Goal: Obtain resource: Download file/media

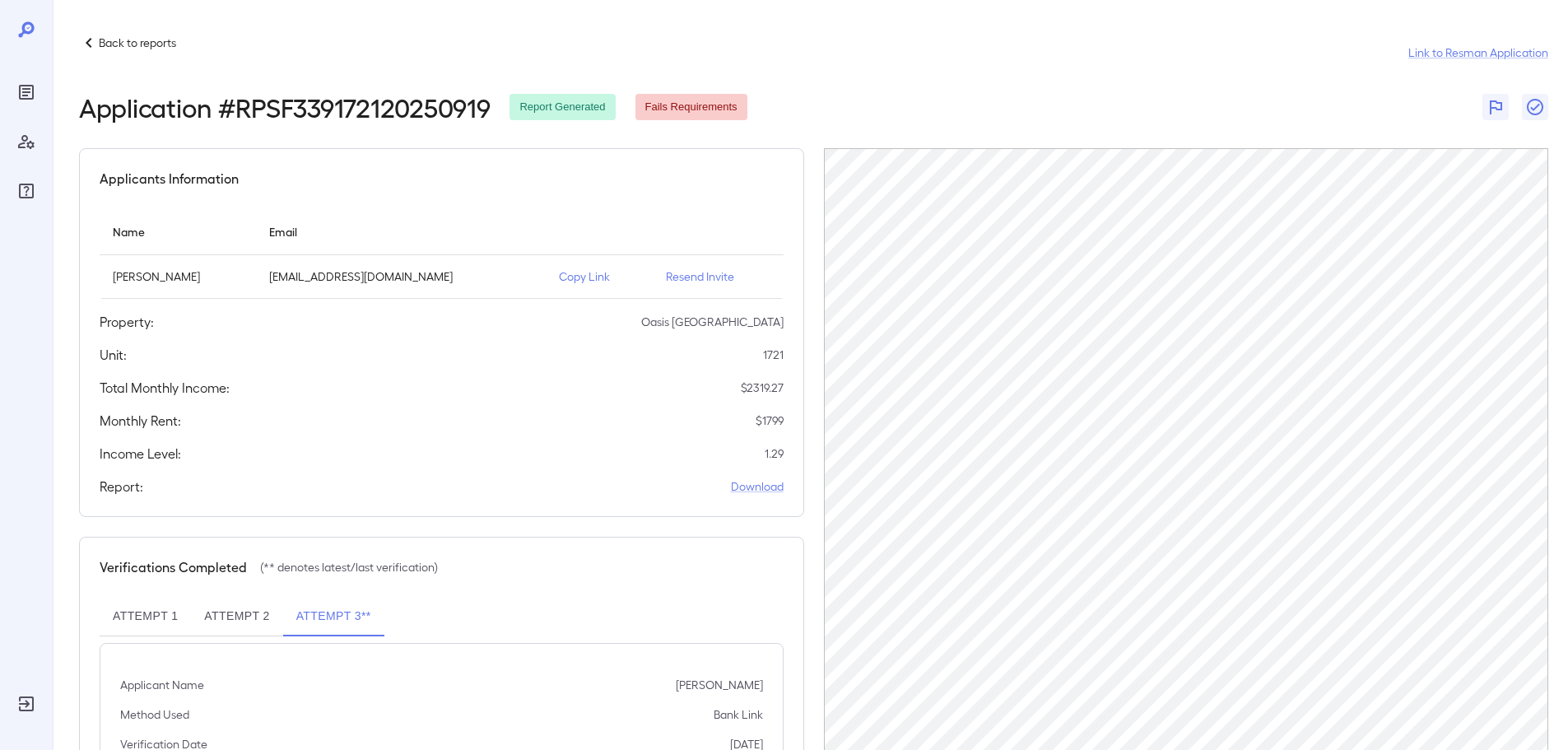
click at [93, 43] on icon at bounding box center [88, 42] width 19 height 19
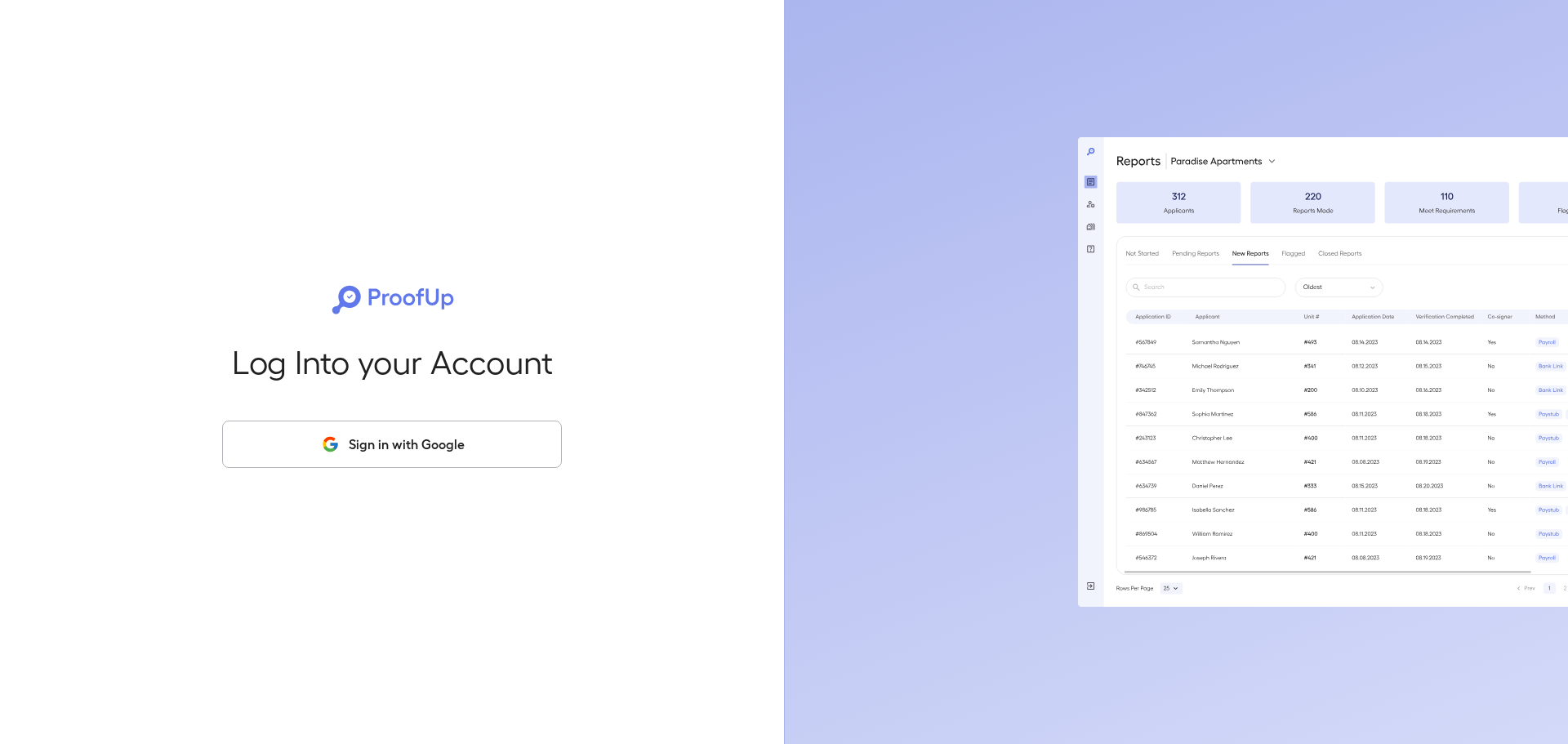
click at [410, 457] on button "Sign in with Google" at bounding box center [392, 444] width 340 height 47
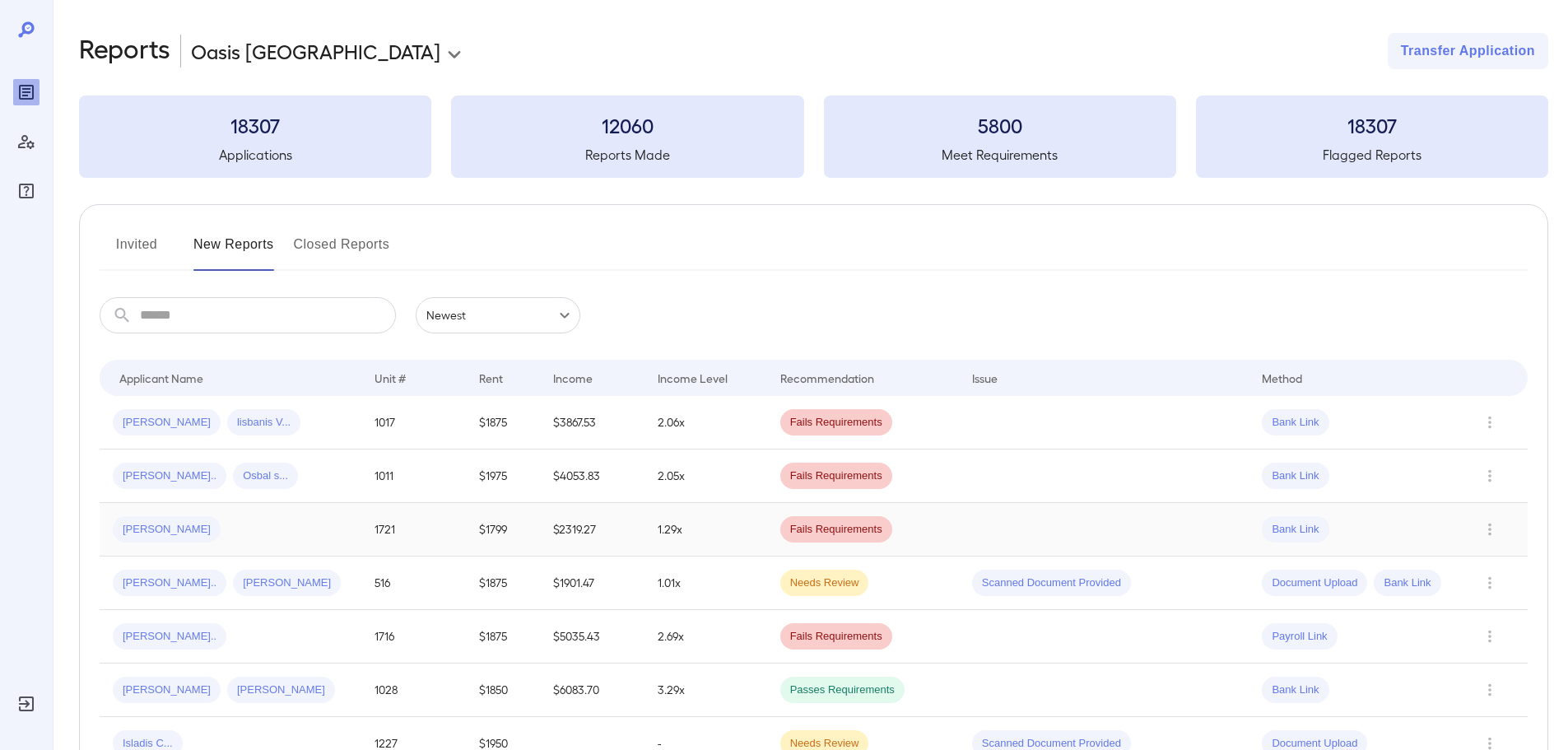
click at [137, 531] on span "[PERSON_NAME]" at bounding box center [166, 530] width 107 height 15
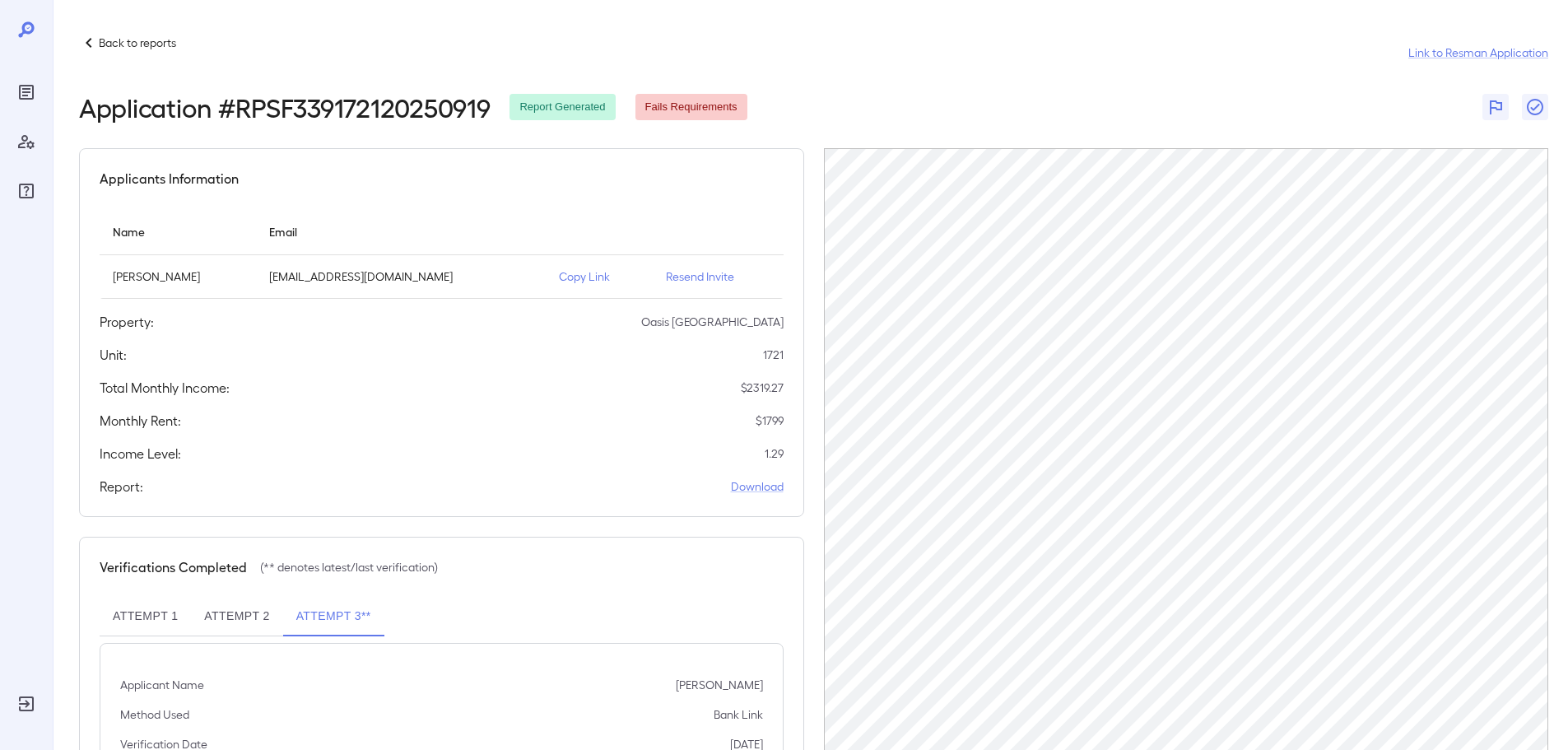
click at [666, 277] on p "Resend Invite" at bounding box center [718, 276] width 105 height 16
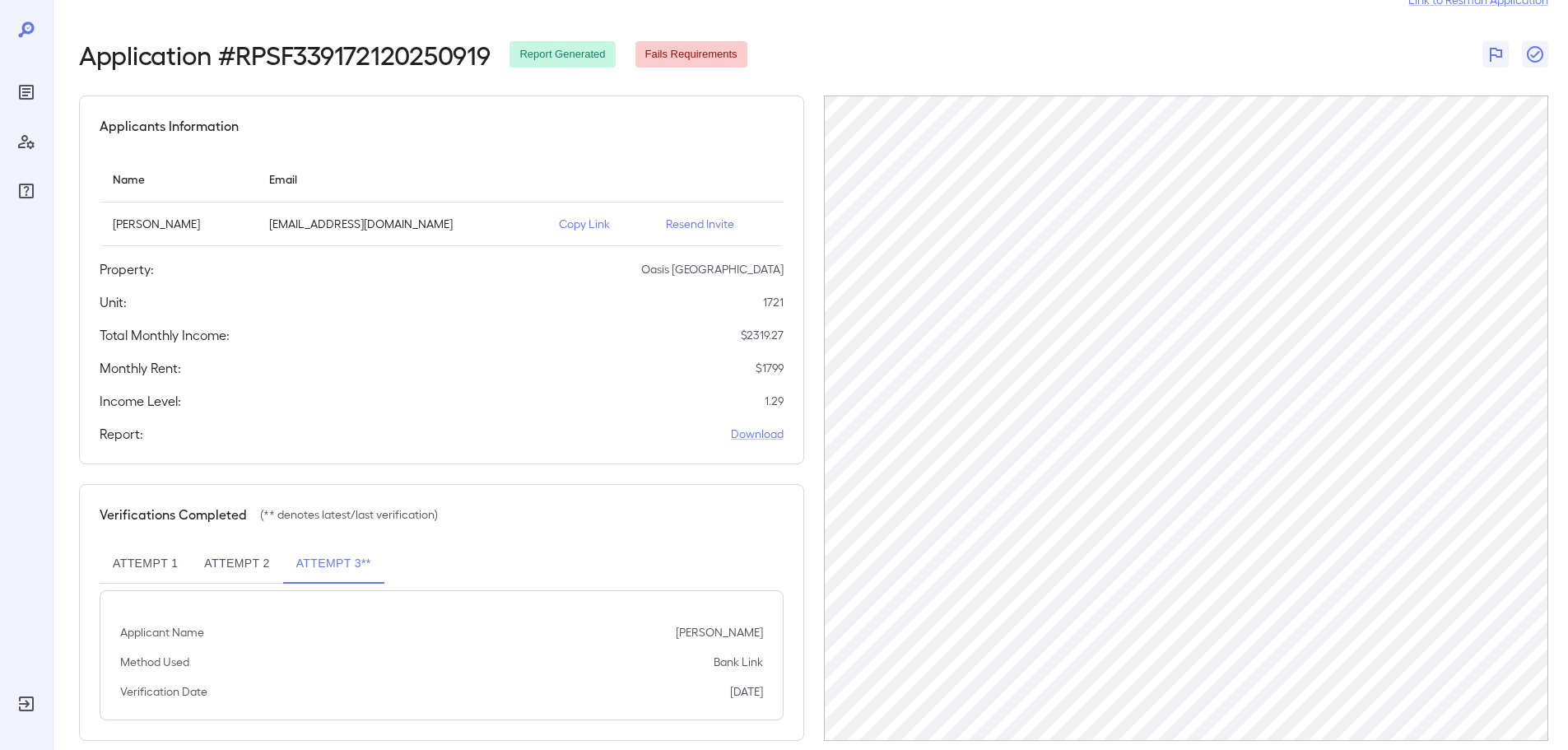
scroll to position [76, 0]
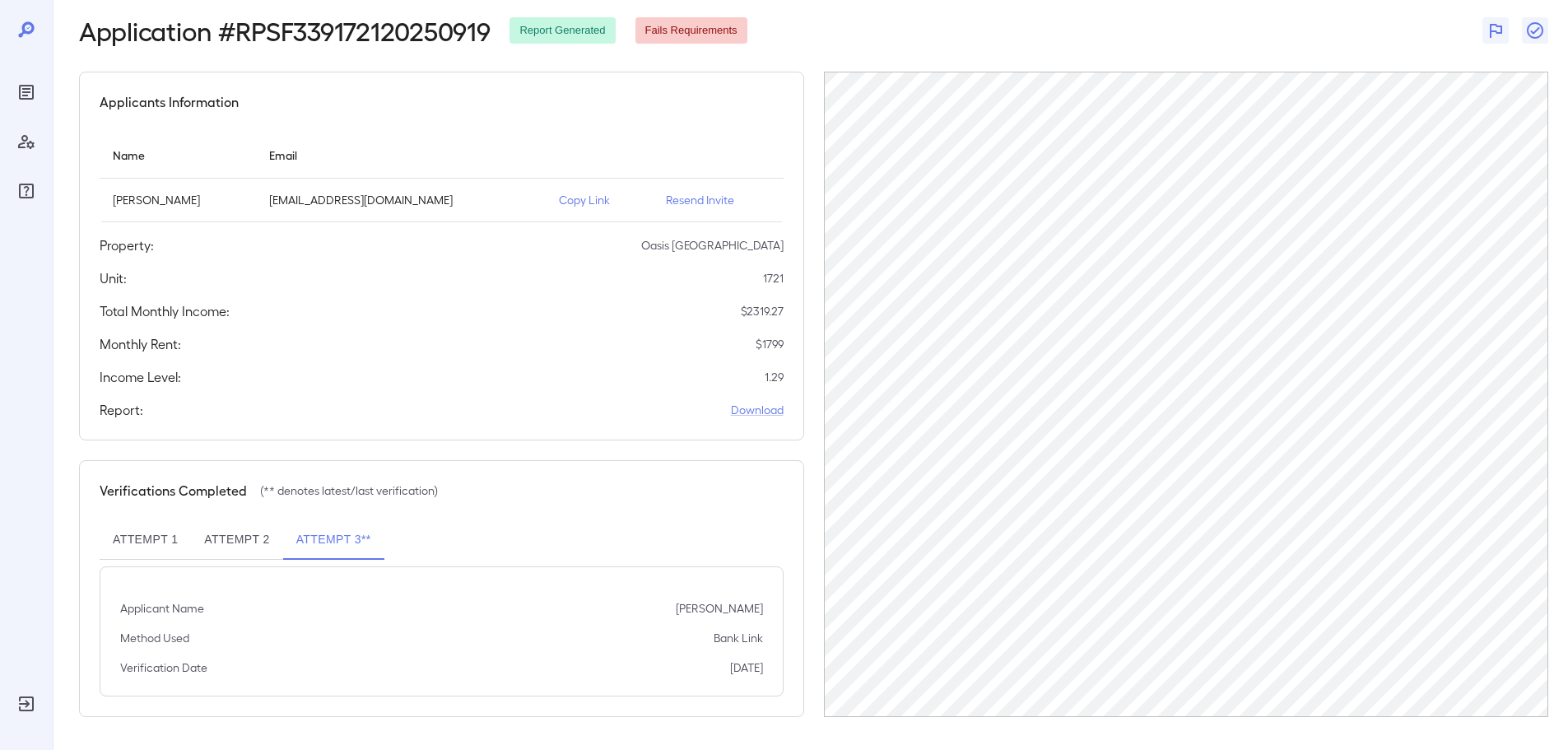
click at [234, 538] on button "Attempt 2" at bounding box center [237, 540] width 91 height 40
click at [337, 538] on button "Attempt 3**" at bounding box center [334, 540] width 102 height 40
click at [152, 534] on button "Attempt 1" at bounding box center [146, 540] width 91 height 40
click at [762, 411] on link "Download" at bounding box center [757, 410] width 52 height 16
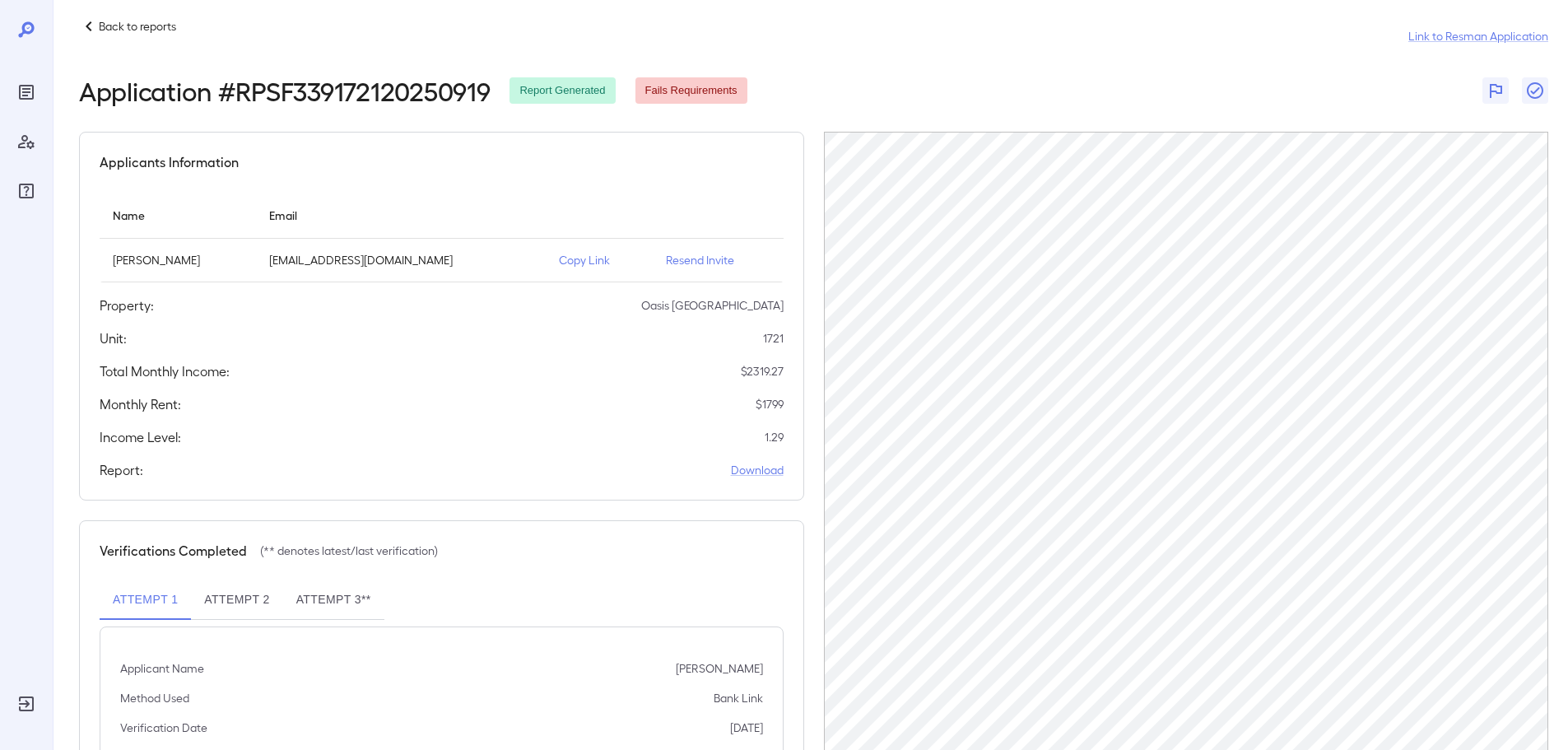
scroll to position [0, 0]
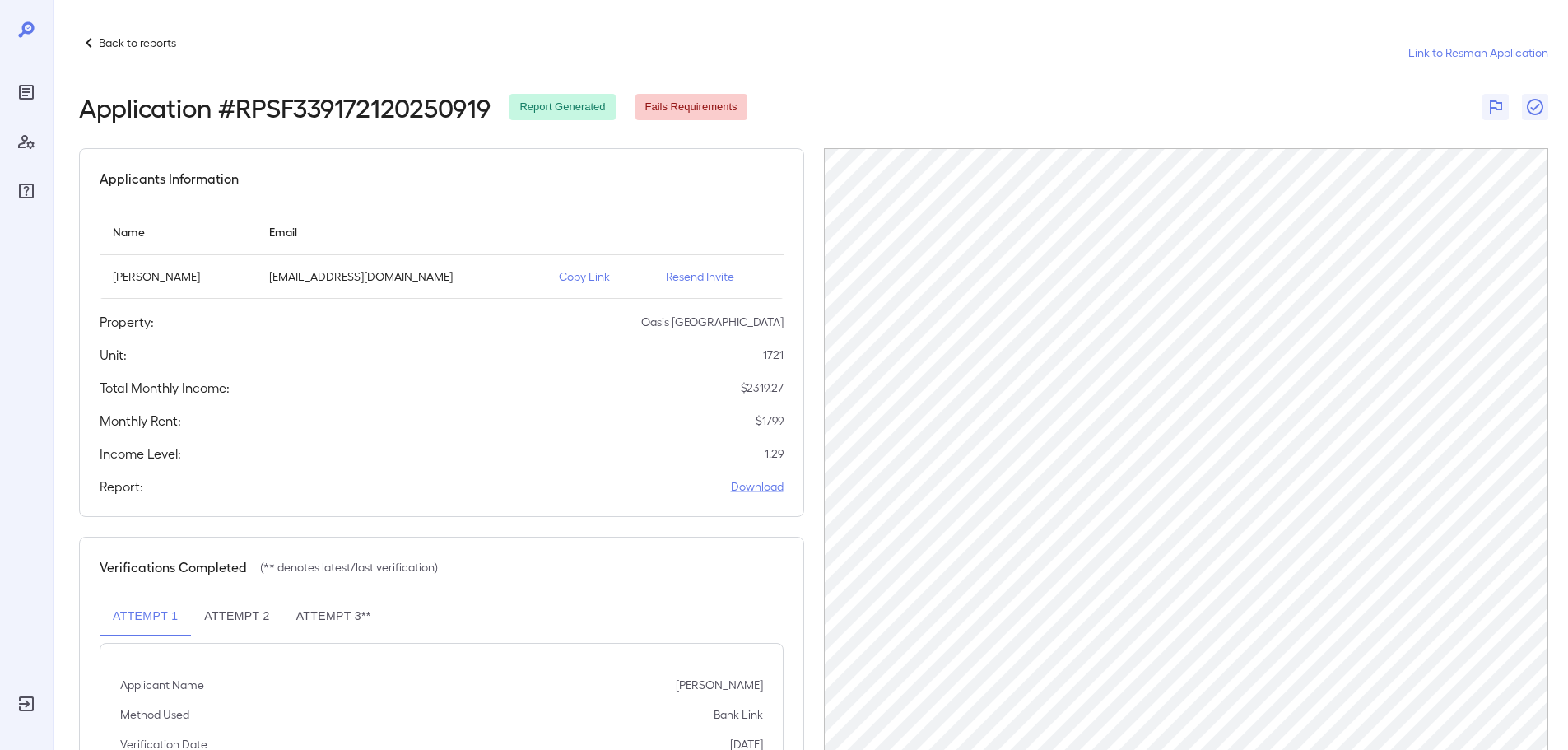
click at [94, 45] on icon at bounding box center [88, 42] width 19 height 19
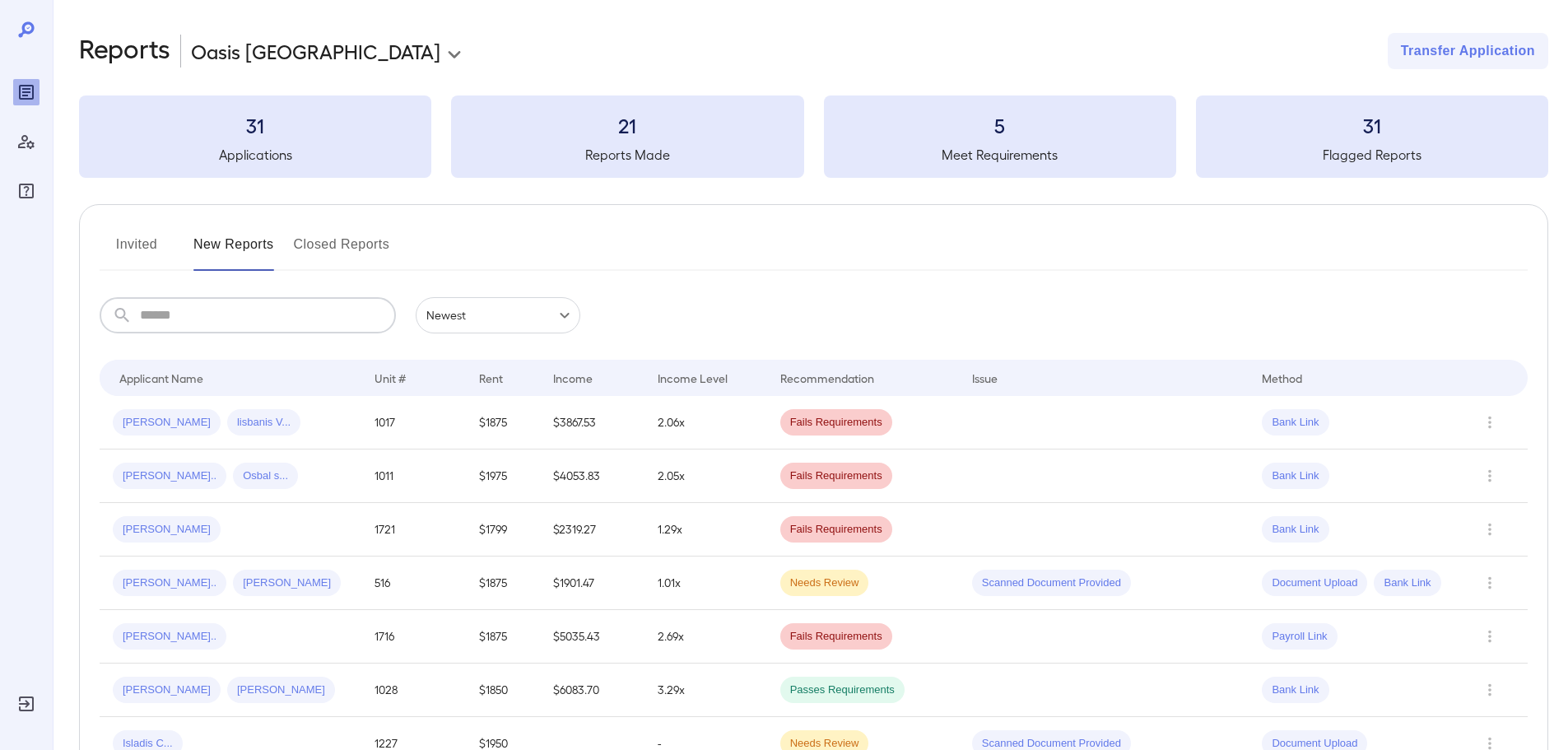
click at [197, 315] on input "text" at bounding box center [267, 315] width 256 height 36
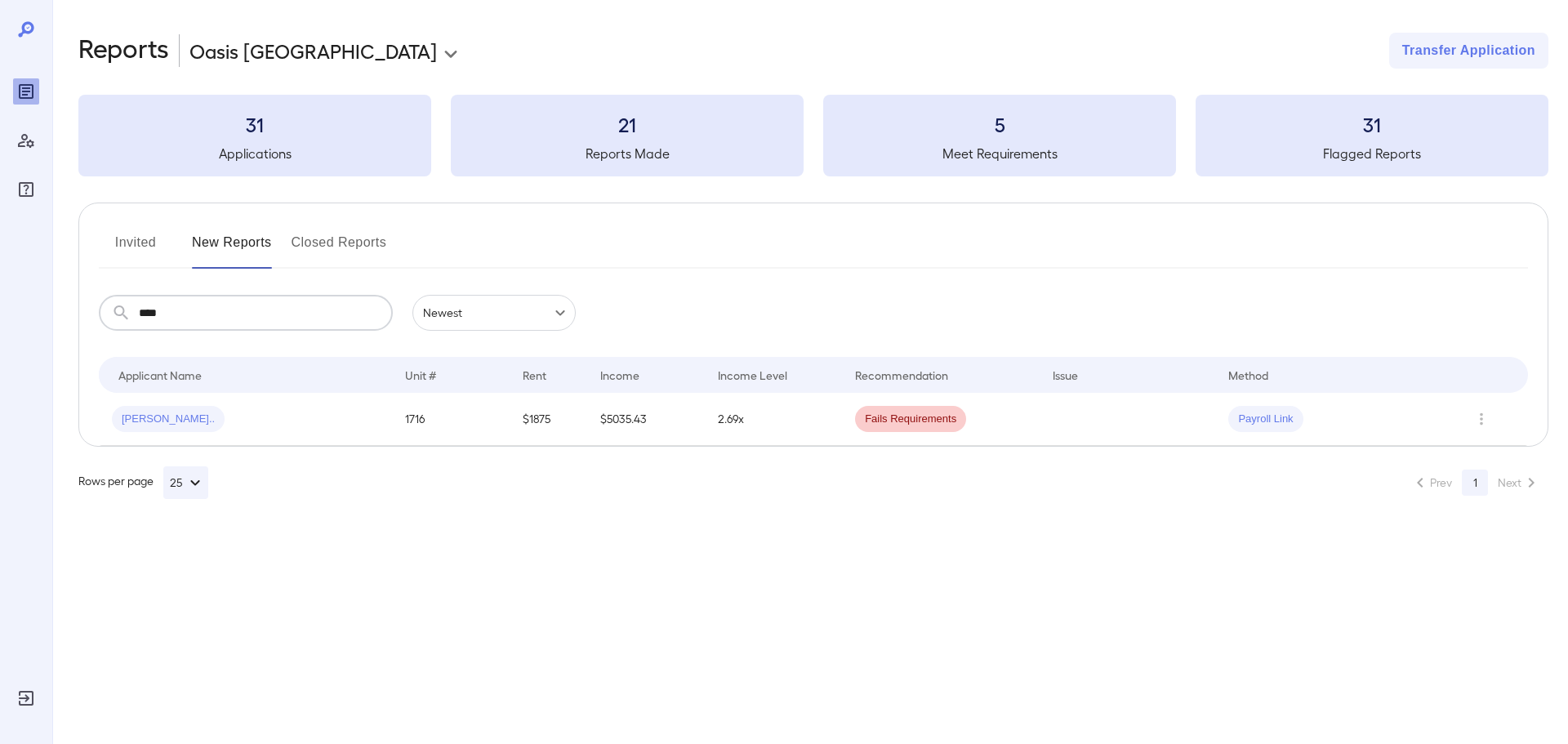
type input "****"
click at [148, 418] on span "[PERSON_NAME].." at bounding box center [168, 419] width 112 height 15
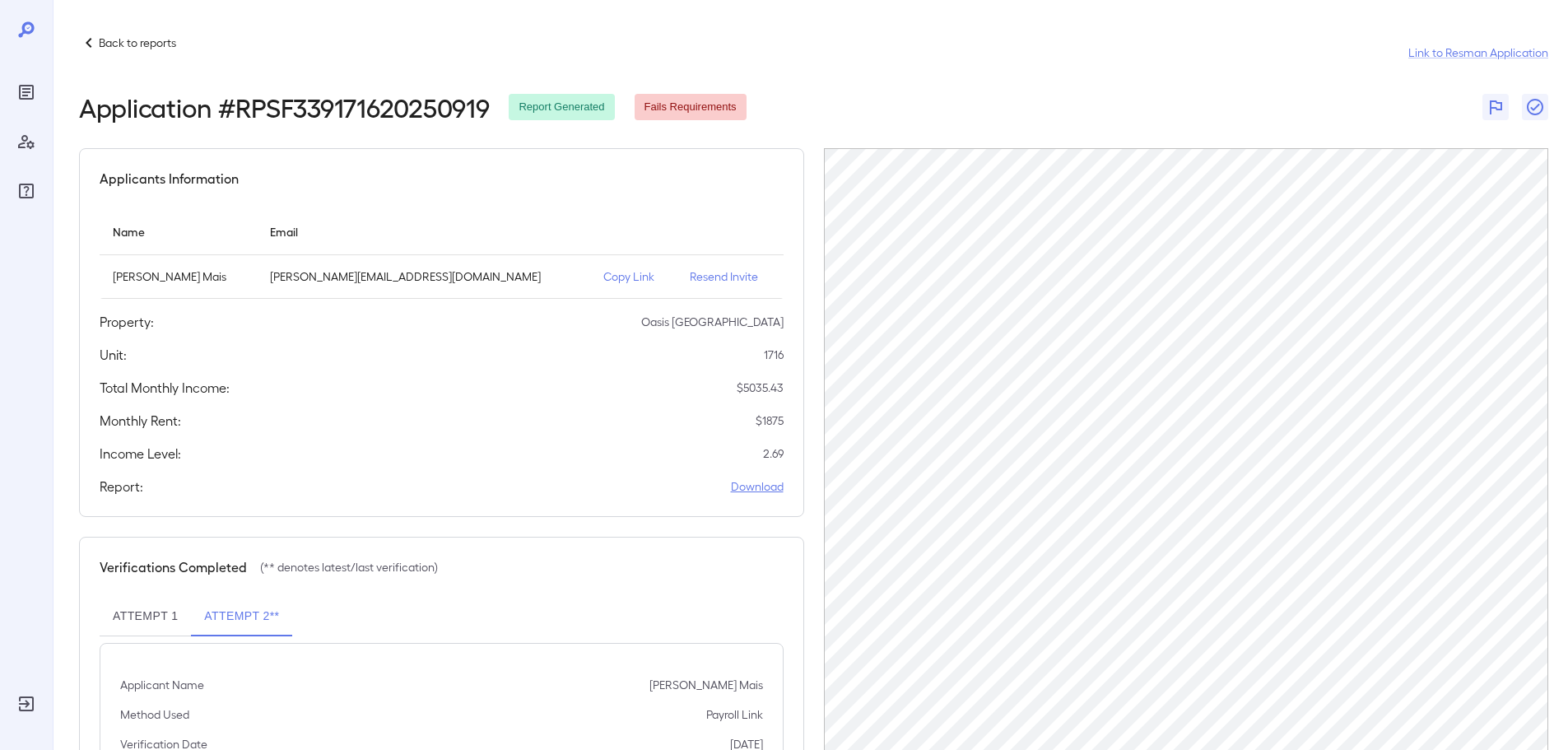
click at [758, 490] on link "Download" at bounding box center [757, 486] width 52 height 16
click at [92, 45] on icon at bounding box center [88, 42] width 19 height 19
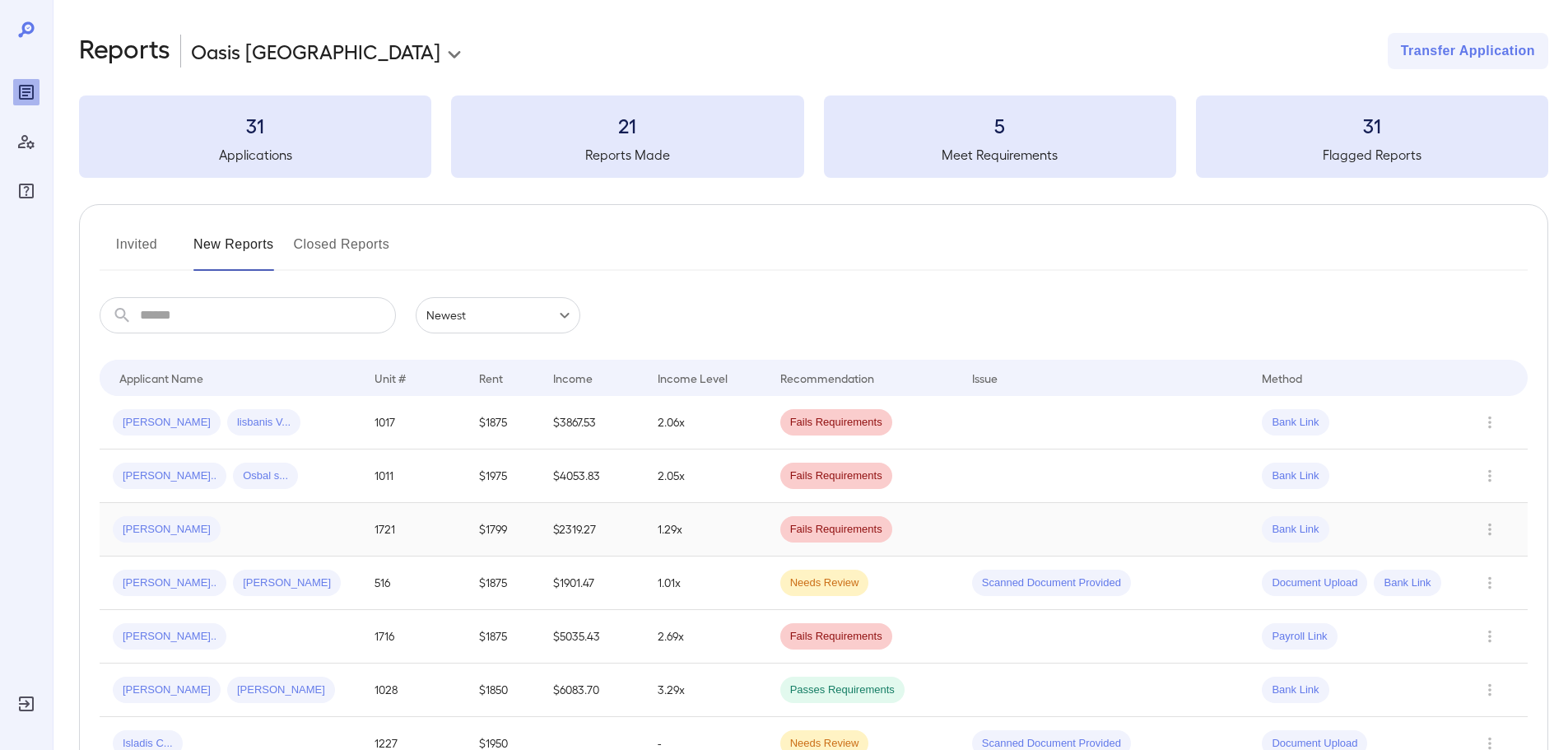
click at [146, 536] on span "[PERSON_NAME]" at bounding box center [166, 530] width 107 height 15
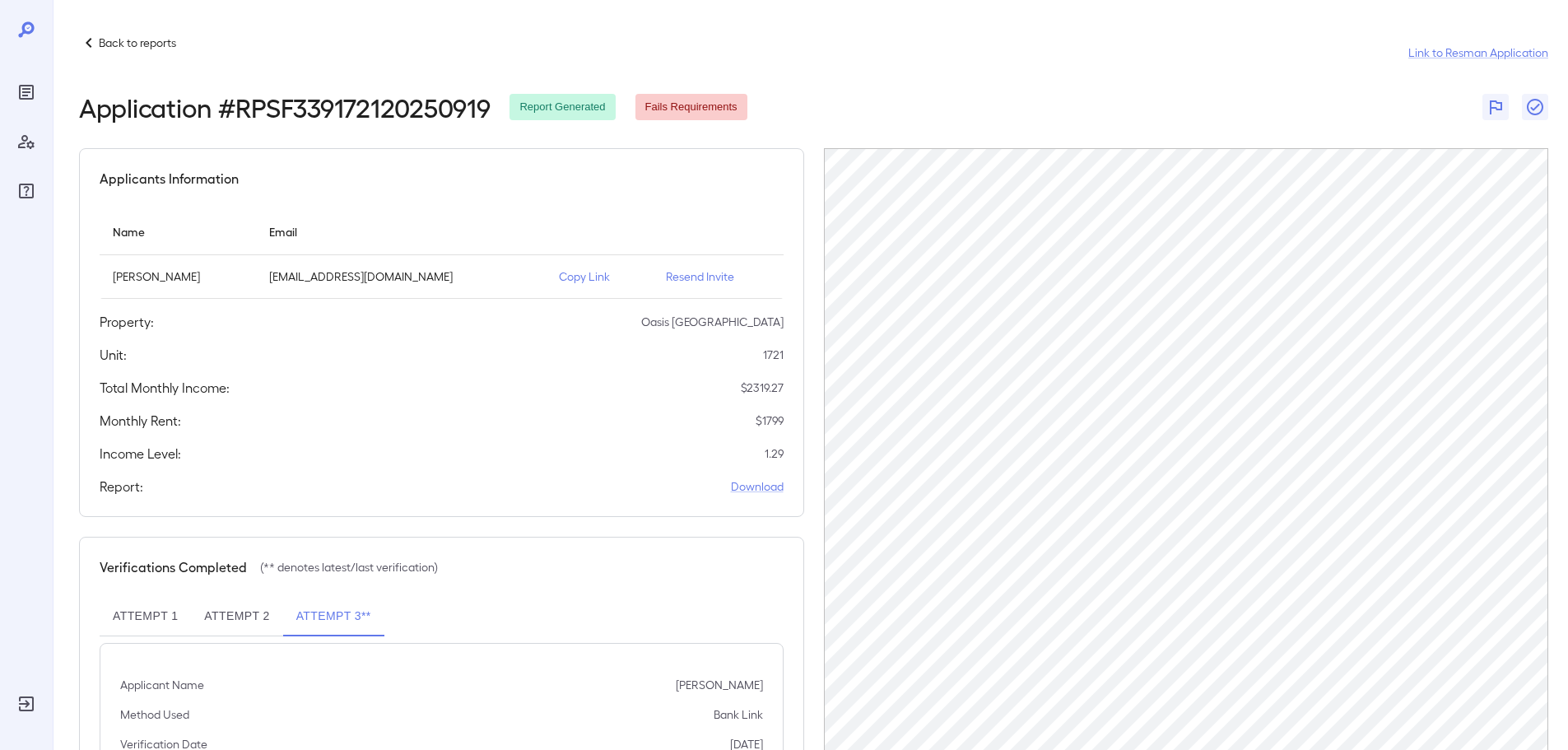
click at [92, 41] on icon at bounding box center [88, 42] width 19 height 19
